Goal: Find contact information: Find contact information

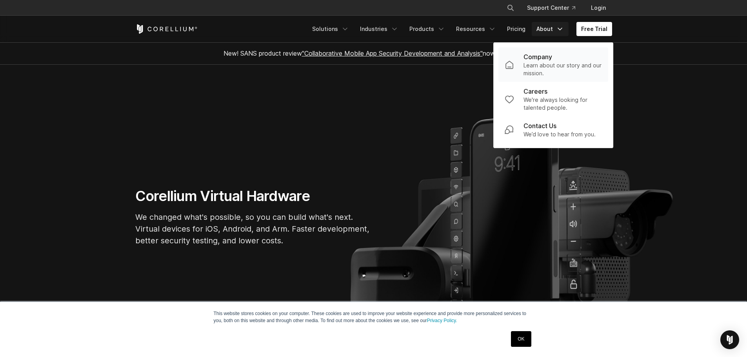
click at [562, 59] on div "Company" at bounding box center [563, 56] width 78 height 9
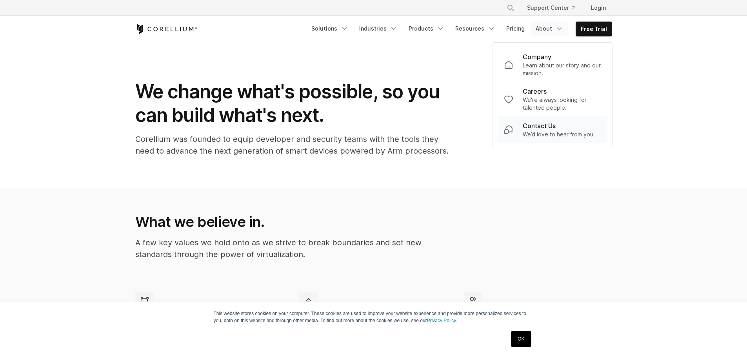
click at [559, 119] on link "Contact Us We’d love to hear from you." at bounding box center [553, 130] width 110 height 27
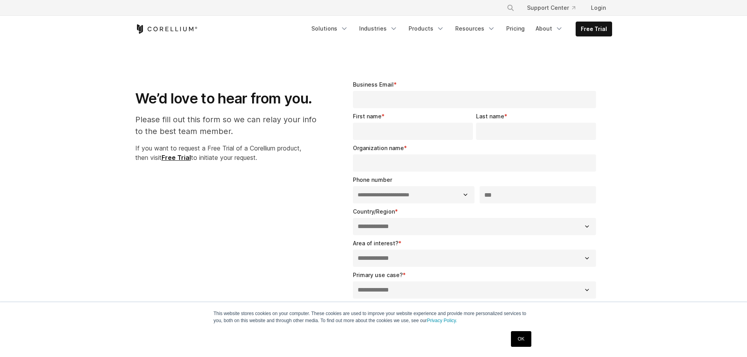
select select "**"
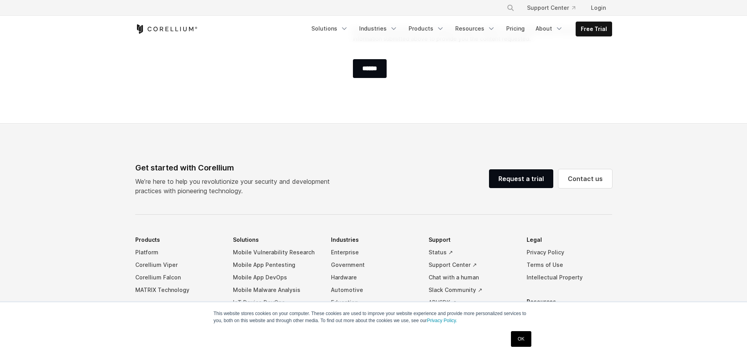
scroll to position [437, 0]
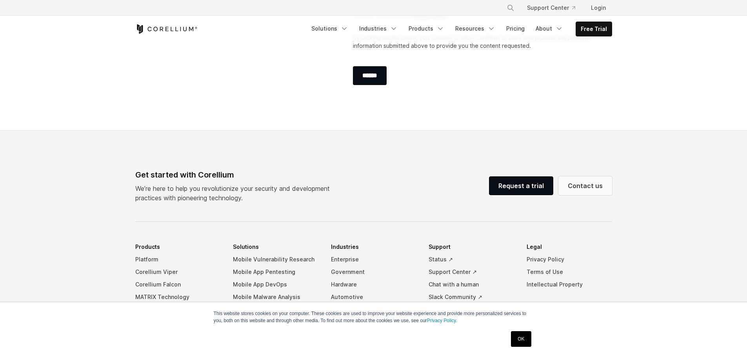
click at [587, 181] on link "Contact us" at bounding box center [586, 186] width 54 height 19
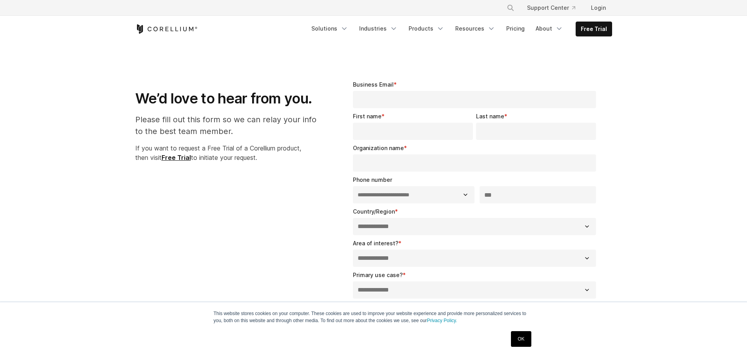
select select "**"
click at [557, 26] on icon "Navigation Menu" at bounding box center [559, 29] width 8 height 8
click at [555, 60] on div "Company" at bounding box center [562, 56] width 78 height 9
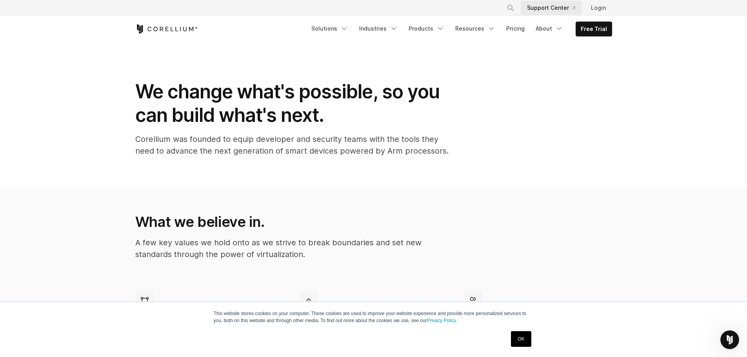
click at [558, 11] on link "Support Center" at bounding box center [551, 8] width 61 height 14
click at [558, 25] on icon "Navigation Menu" at bounding box center [559, 29] width 8 height 8
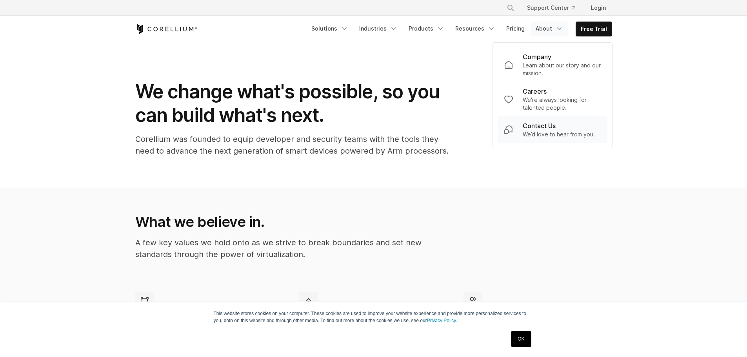
click at [565, 129] on div "Contact Us" at bounding box center [559, 125] width 72 height 9
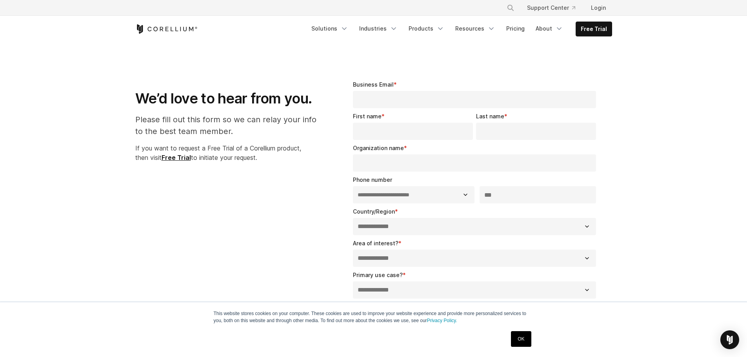
select select "**"
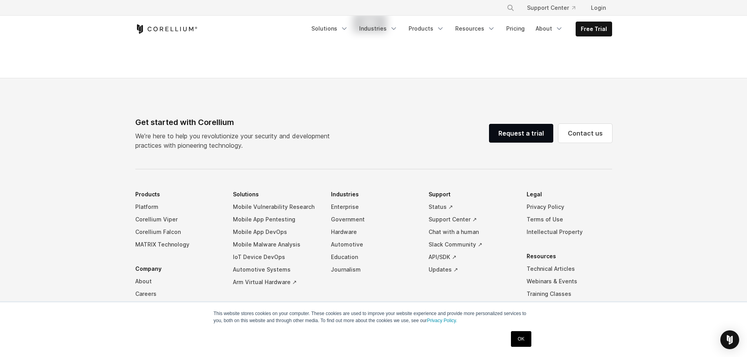
scroll to position [555, 0]
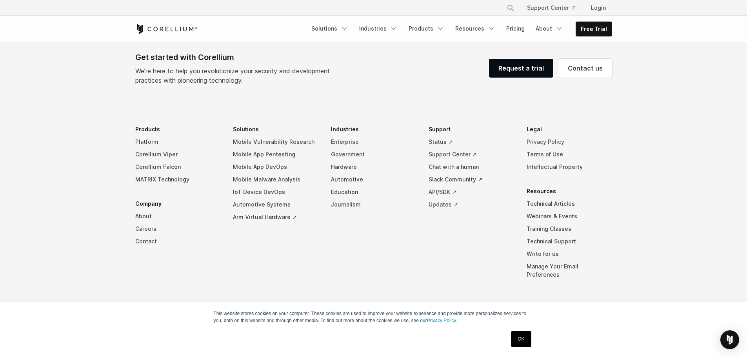
click at [541, 143] on link "Privacy Policy" at bounding box center [570, 142] width 86 height 13
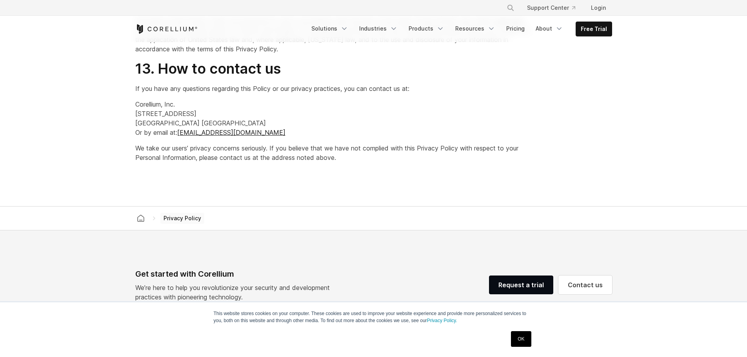
scroll to position [2125, 0]
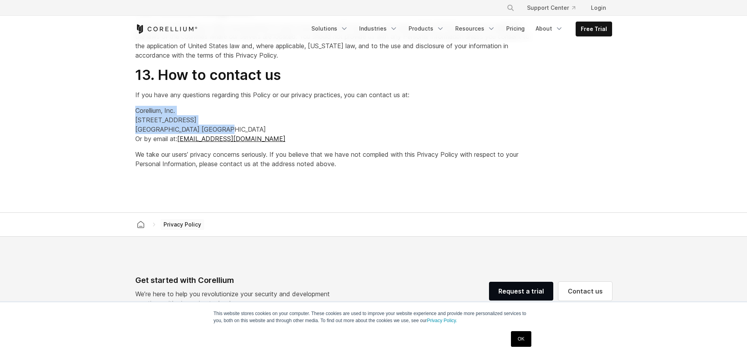
drag, startPoint x: 134, startPoint y: 109, endPoint x: 228, endPoint y: 129, distance: 95.3
copy p "Corellium, Inc. [STREET_ADDRESS]"
